Goal: Navigation & Orientation: Find specific page/section

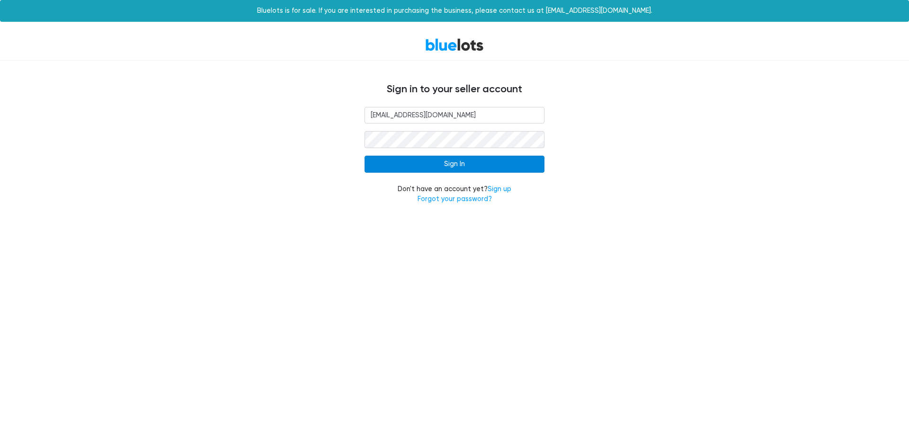
click at [379, 162] on input "Sign In" at bounding box center [455, 164] width 180 height 17
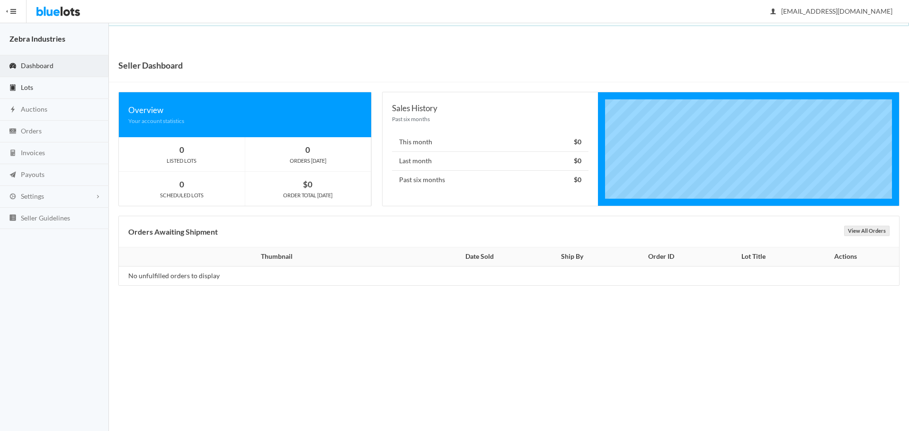
click at [54, 88] on link "Lots" at bounding box center [54, 88] width 109 height 22
